Goal: Task Accomplishment & Management: Complete application form

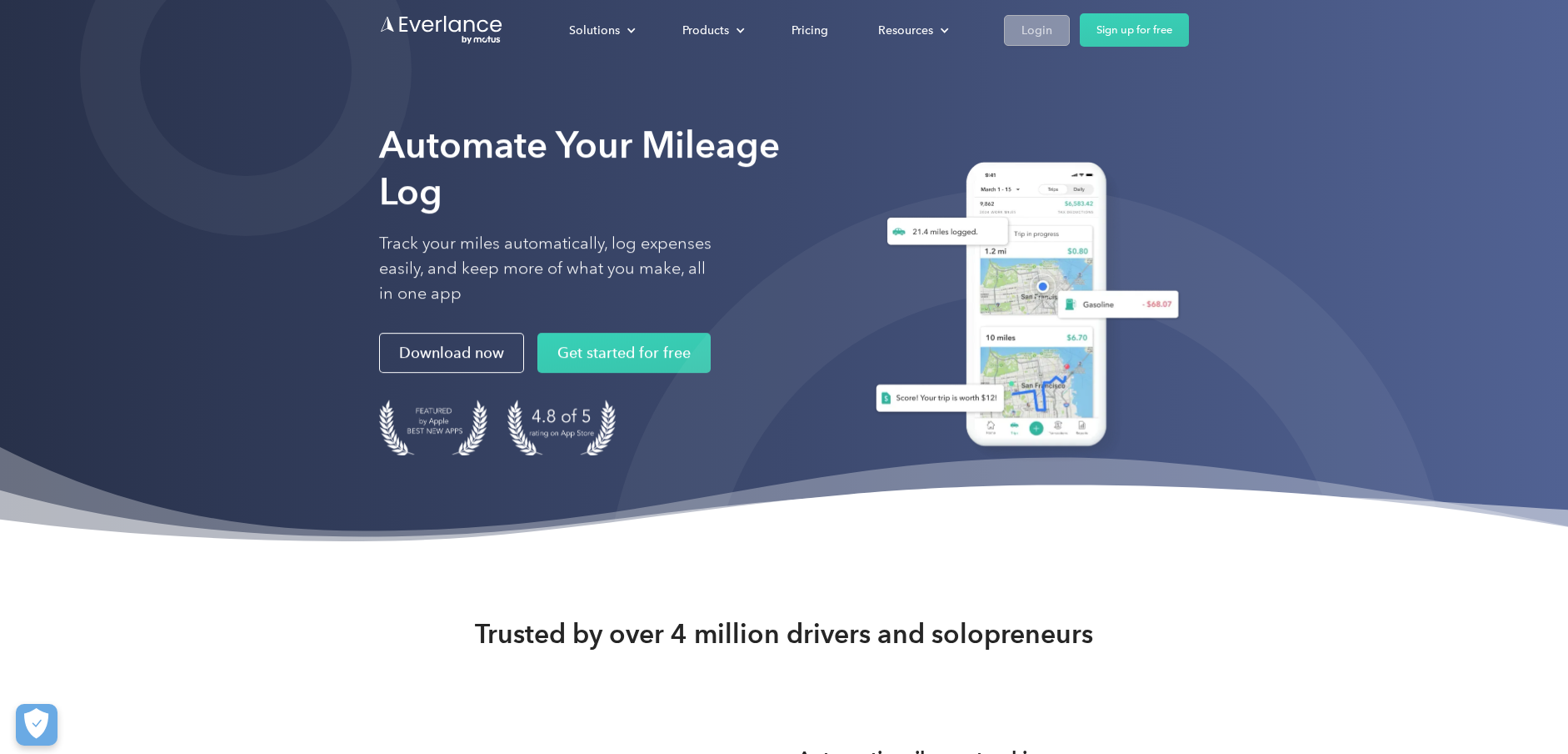
click at [1041, 31] on div "Login" at bounding box center [1036, 30] width 31 height 21
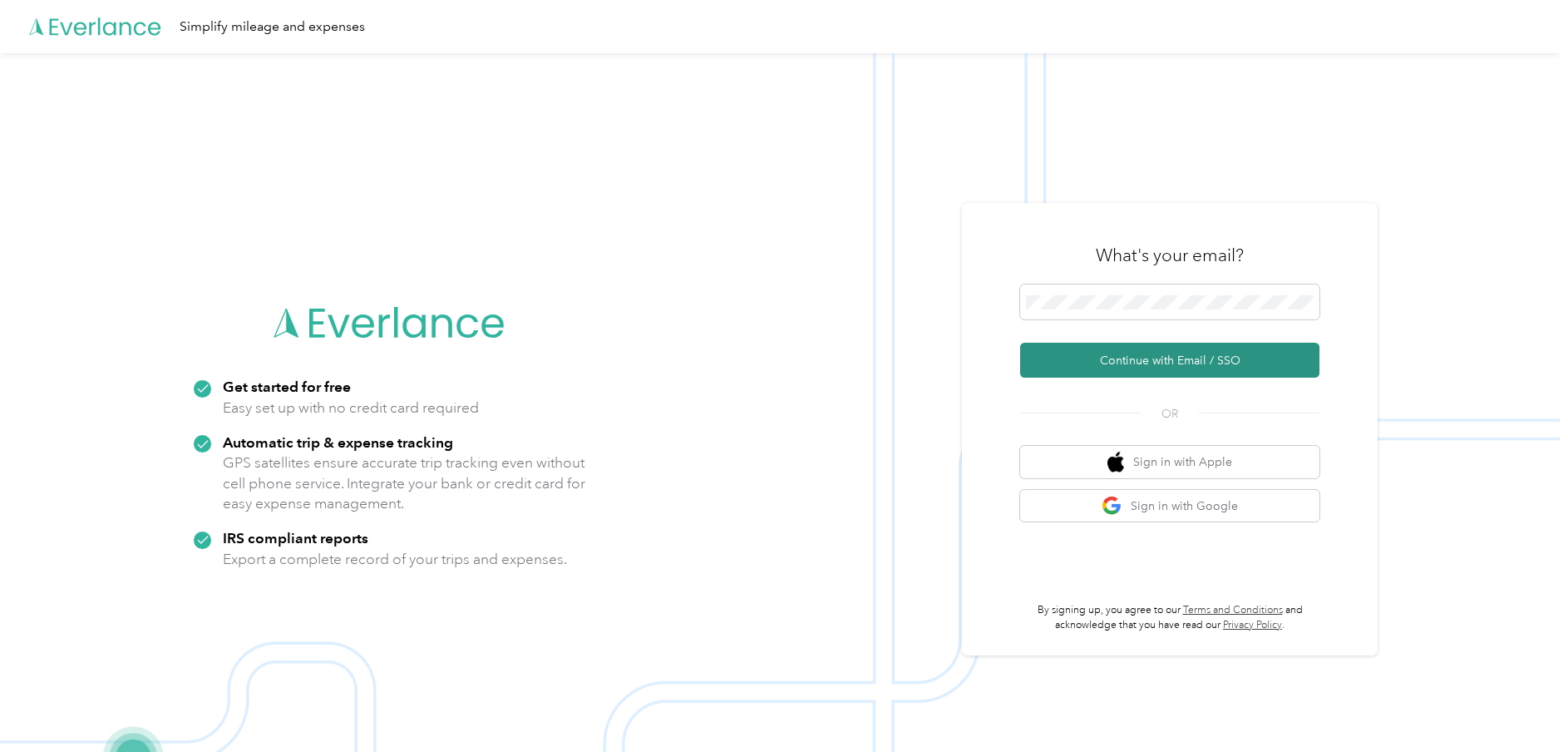
click at [1112, 363] on button "Continue with Email / SSO" at bounding box center [1169, 360] width 299 height 35
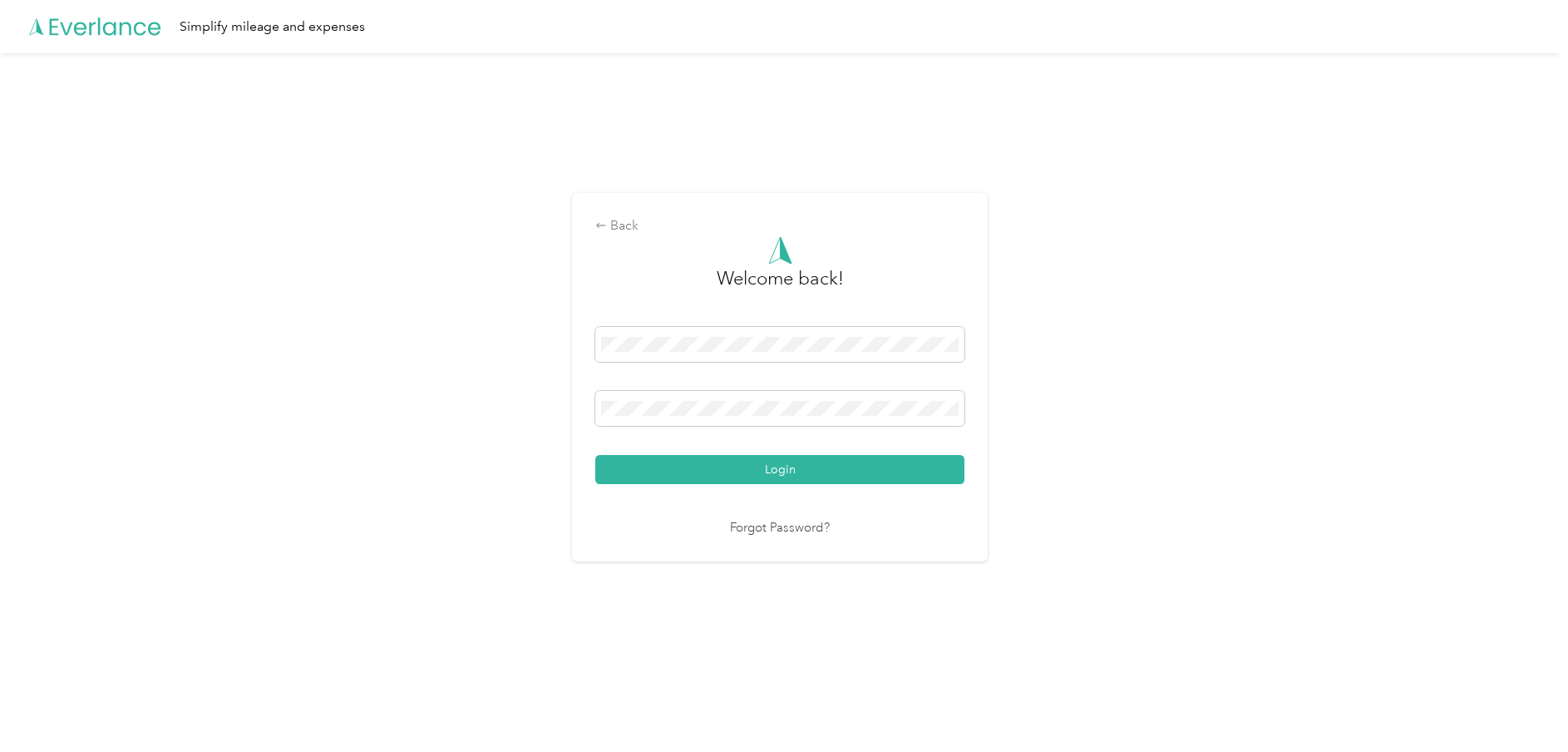
click at [671, 464] on button "Login" at bounding box center [779, 469] width 369 height 29
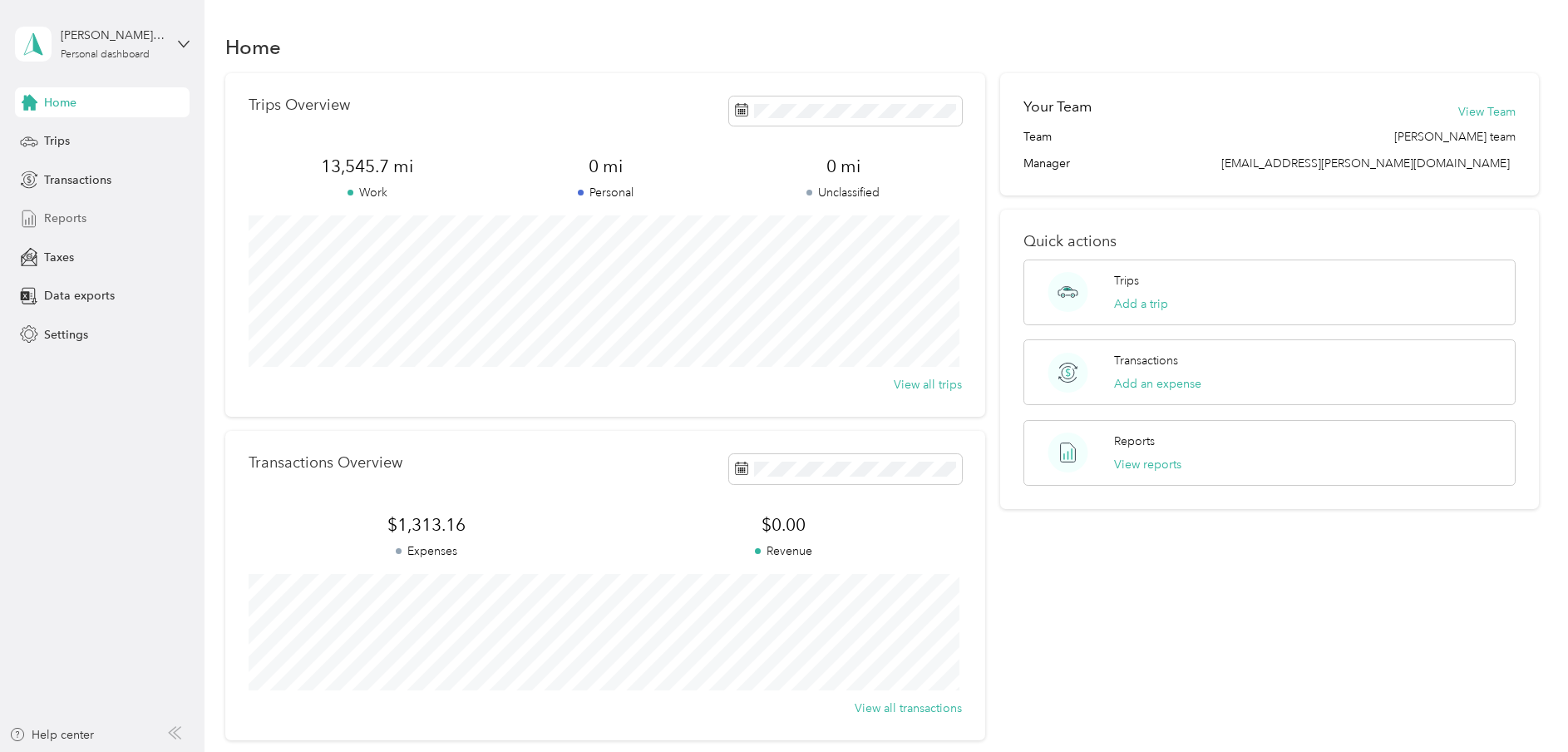
click at [81, 216] on span "Reports" at bounding box center [65, 218] width 42 height 17
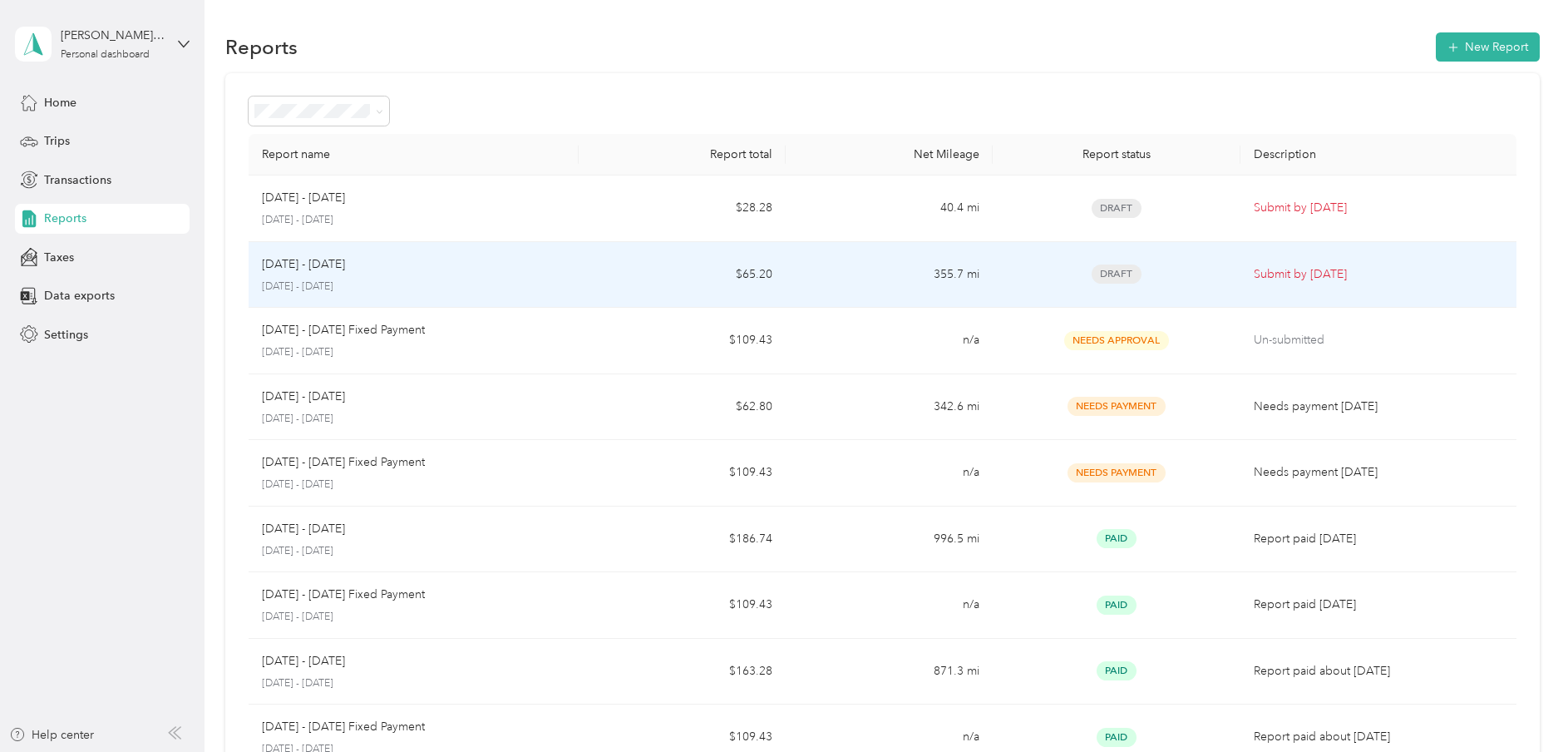
click at [1053, 274] on div "Draft" at bounding box center [1117, 274] width 222 height 19
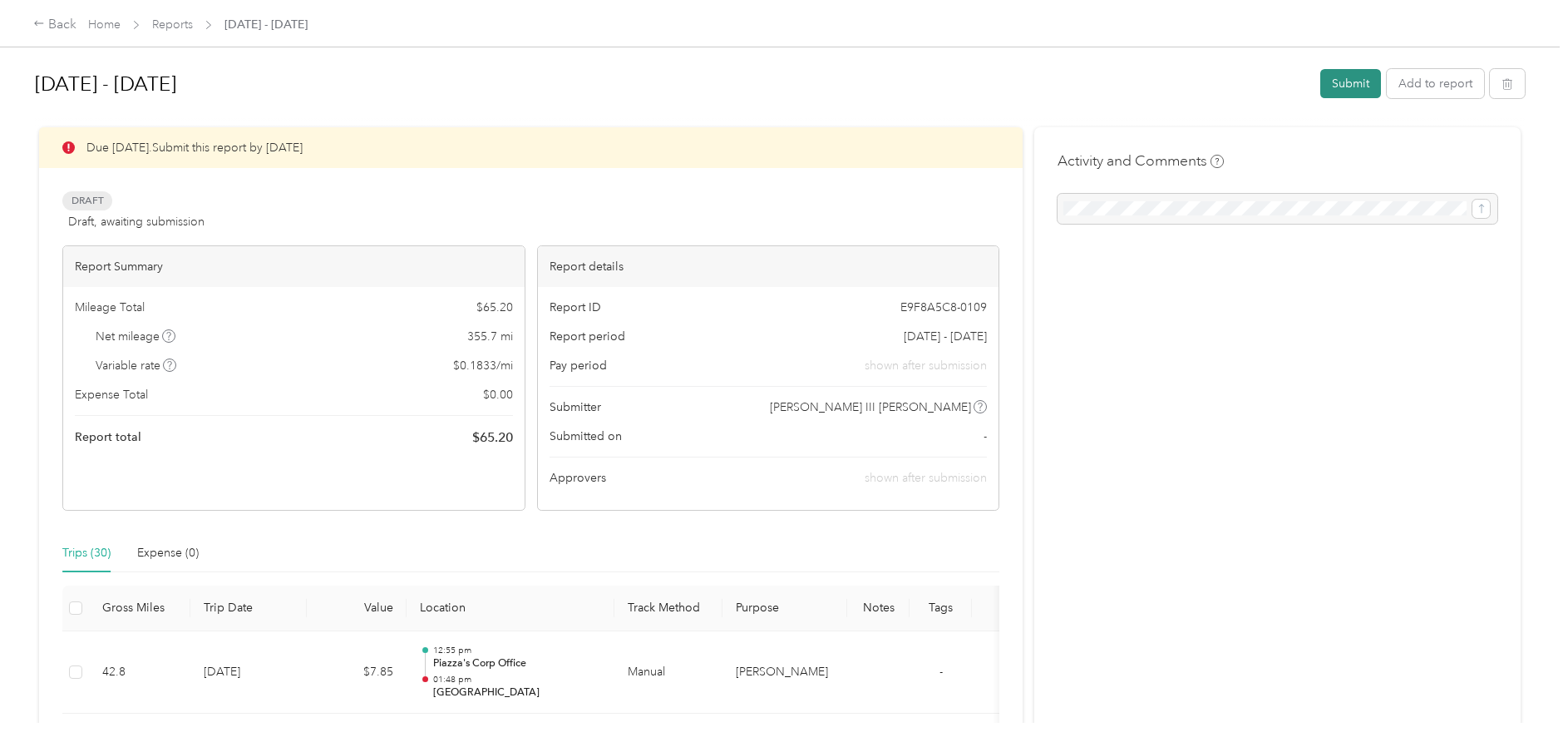
click at [1334, 82] on button "Submit" at bounding box center [1351, 83] width 61 height 29
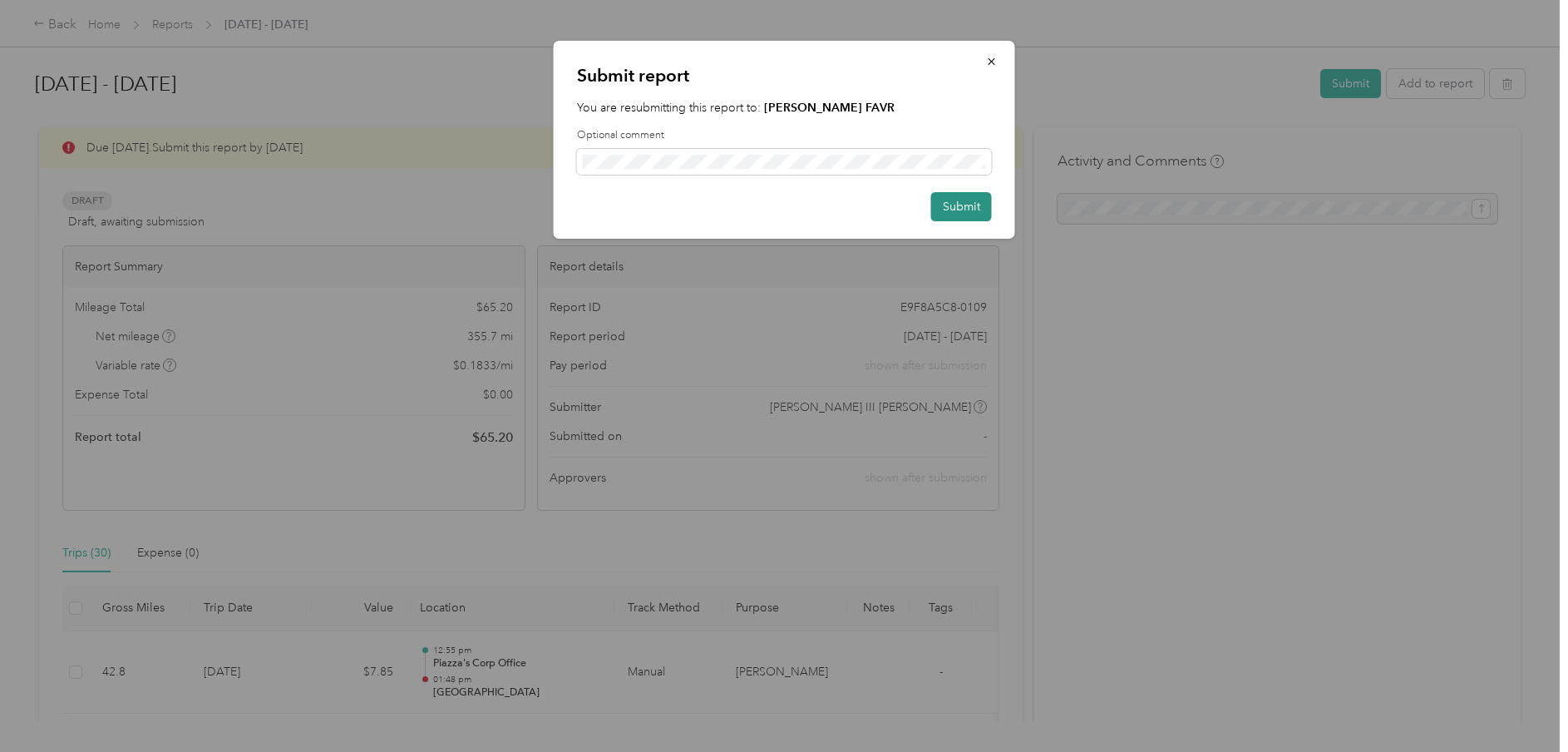
click at [957, 202] on button "Submit" at bounding box center [961, 207] width 61 height 29
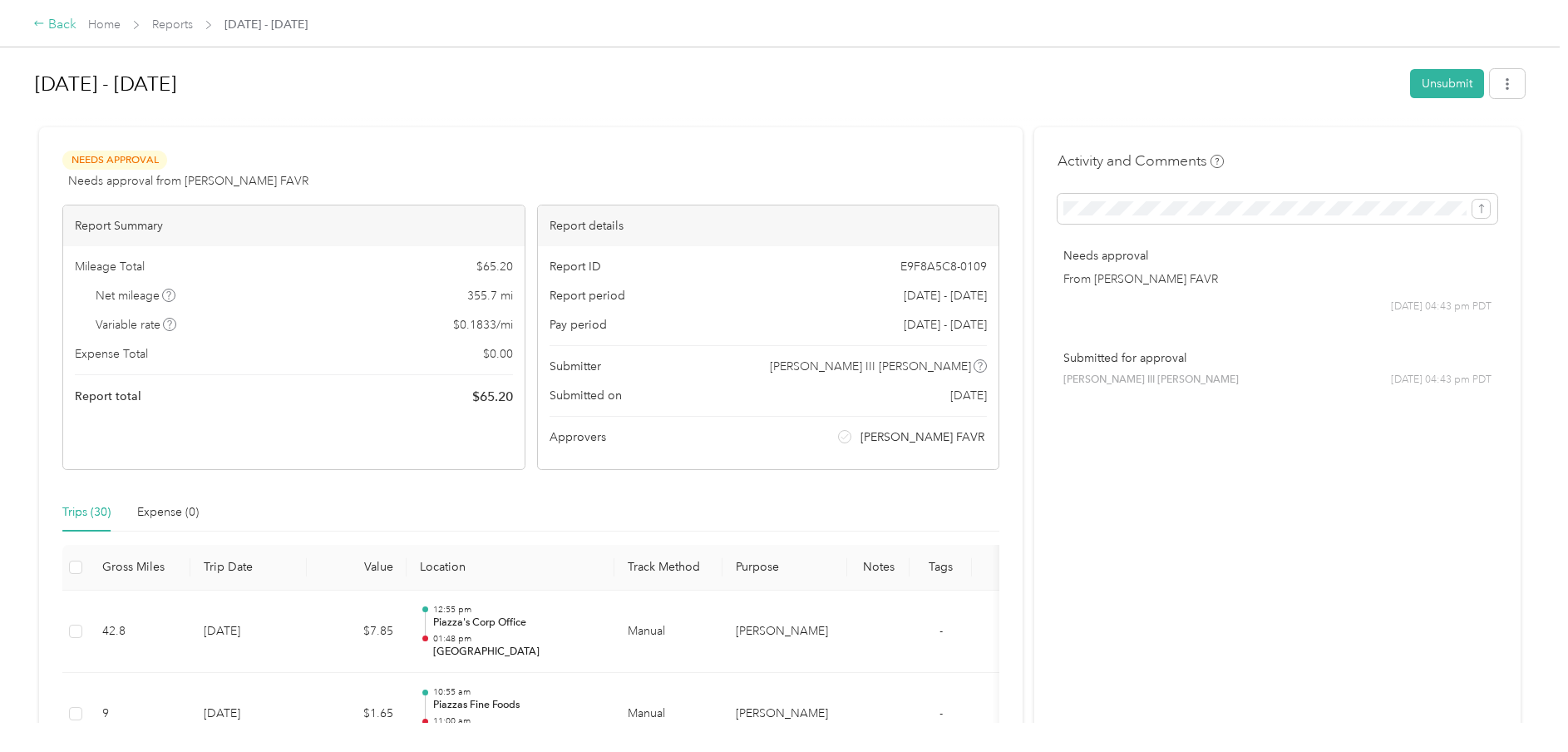
click at [62, 22] on div "Back" at bounding box center [55, 25] width 43 height 20
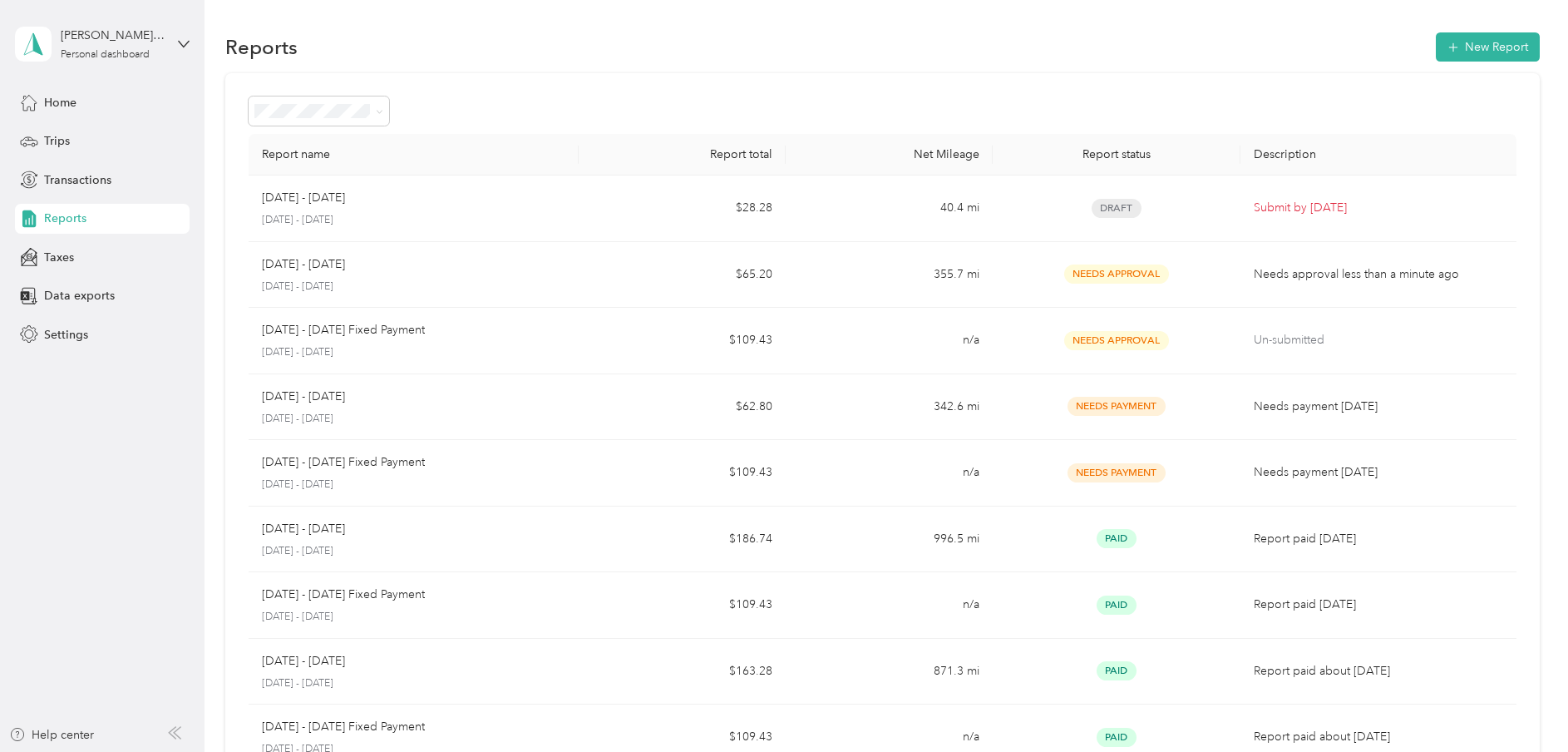
drag, startPoint x: 1566, startPoint y: 242, endPoint x: 1514, endPoint y: -76, distance: 322.2
click at [1514, 0] on html "[PERSON_NAME] III [PERSON_NAME] Personal dashboard Home Trips Transactions Repo…" at bounding box center [779, 376] width 1560 height 752
click at [178, 49] on div "[PERSON_NAME] III [PERSON_NAME] Personal dashboard" at bounding box center [102, 44] width 175 height 58
click at [72, 132] on div "Log out" at bounding box center [62, 137] width 64 height 17
